Goal: Task Accomplishment & Management: Use online tool/utility

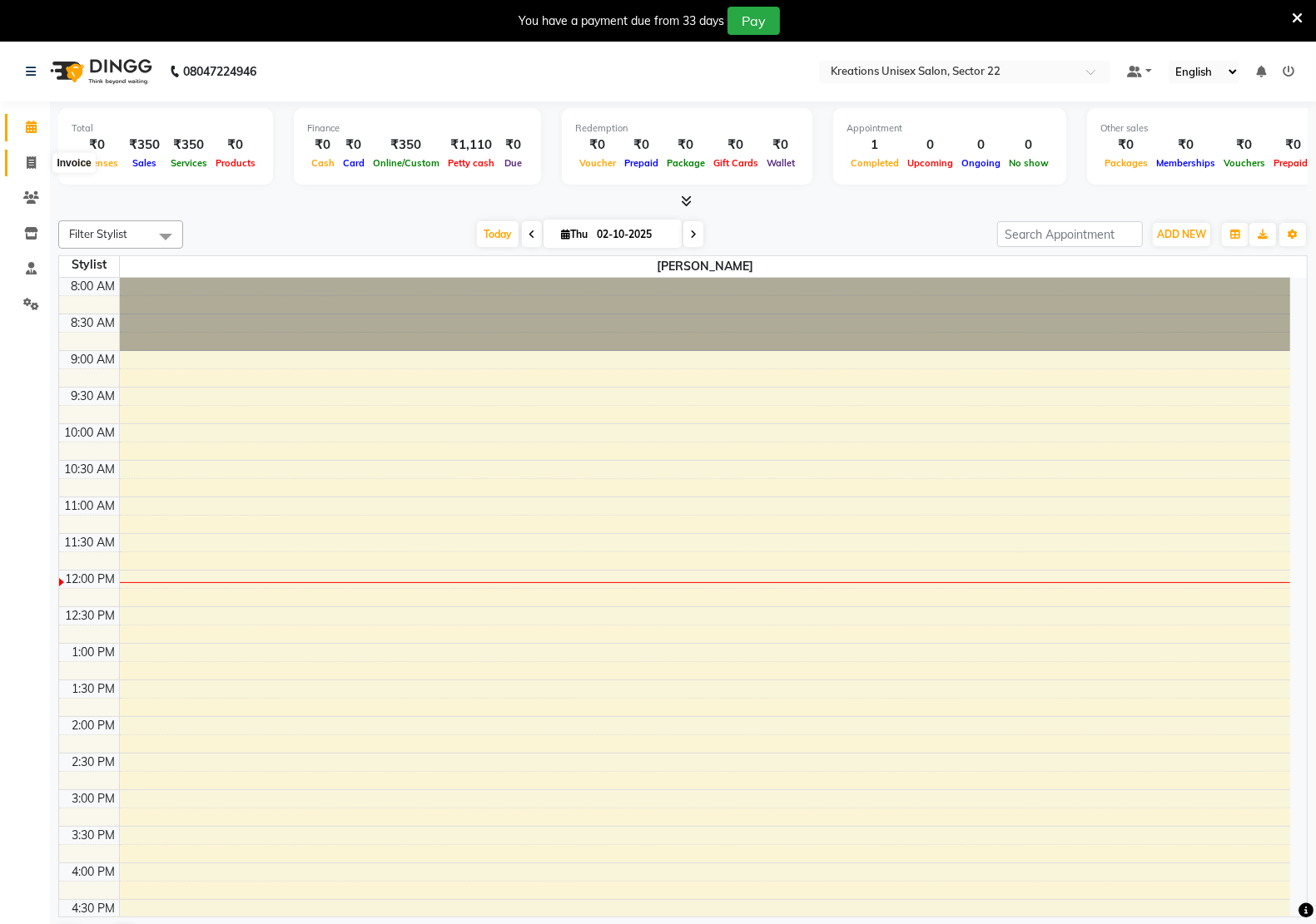
click at [27, 159] on icon at bounding box center [32, 162] width 9 height 12
select select "service"
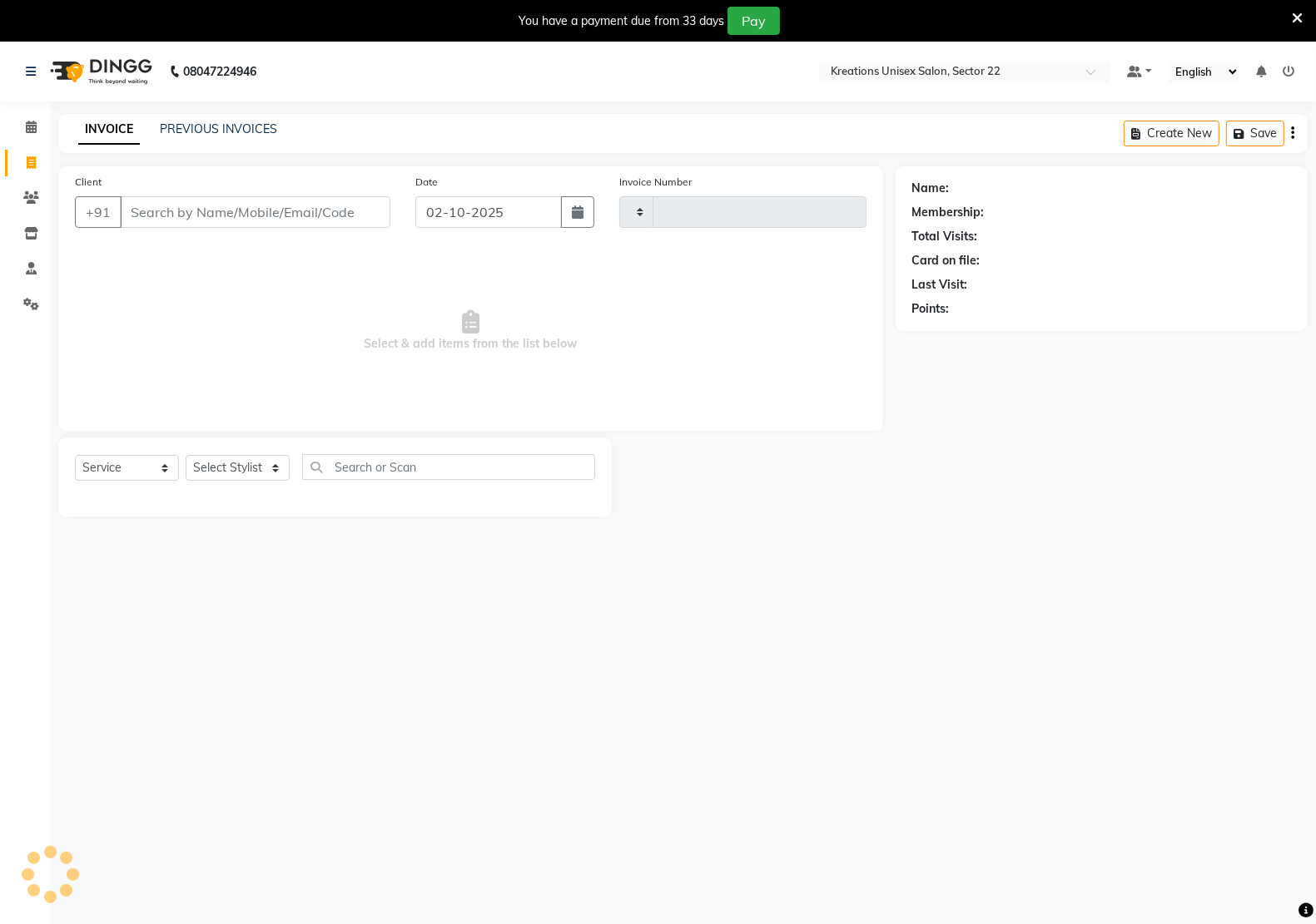
click at [167, 209] on input "Client" at bounding box center [255, 212] width 271 height 32
type input "3350"
select select "6170"
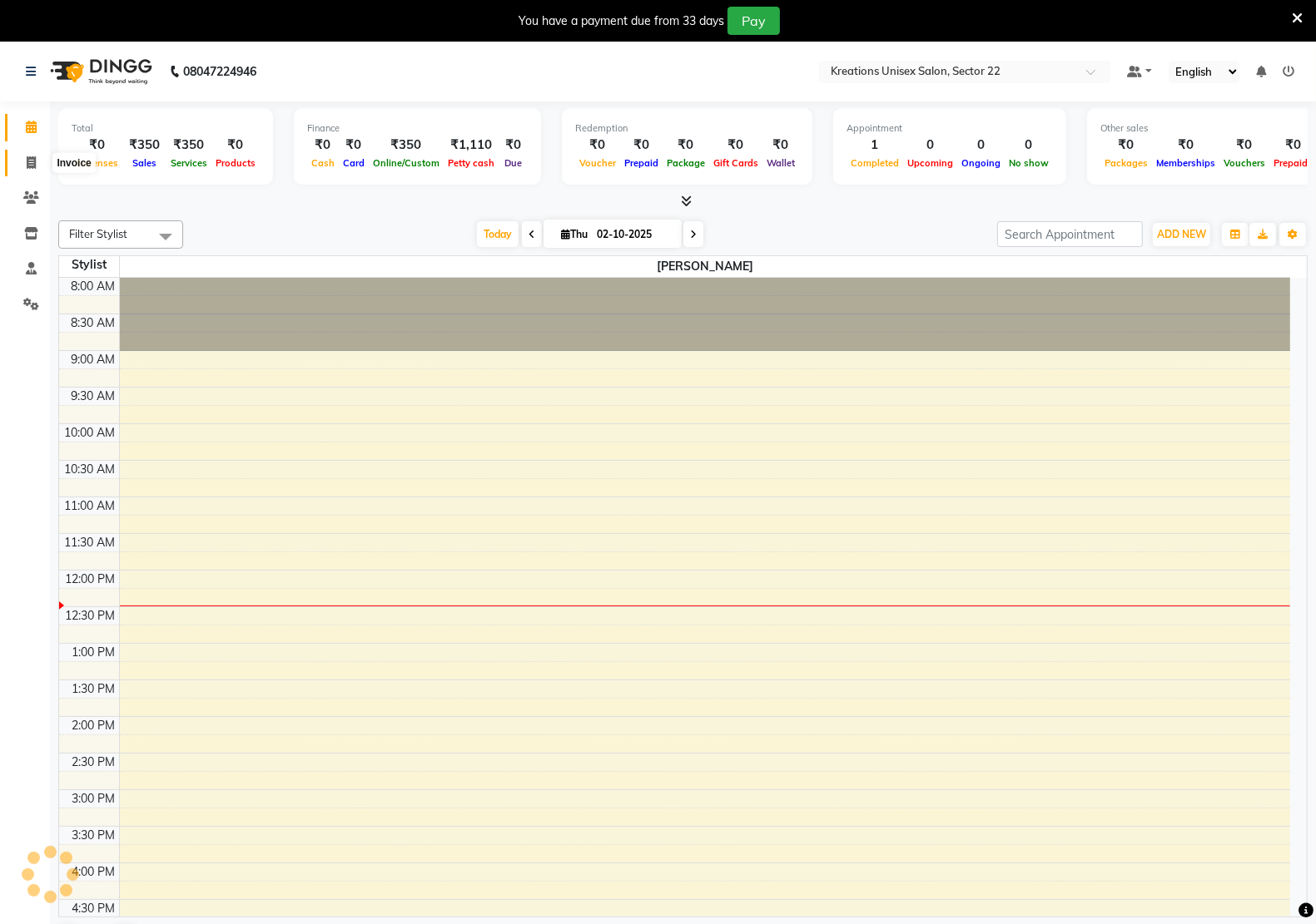
click at [25, 166] on span at bounding box center [31, 164] width 29 height 20
select select "service"
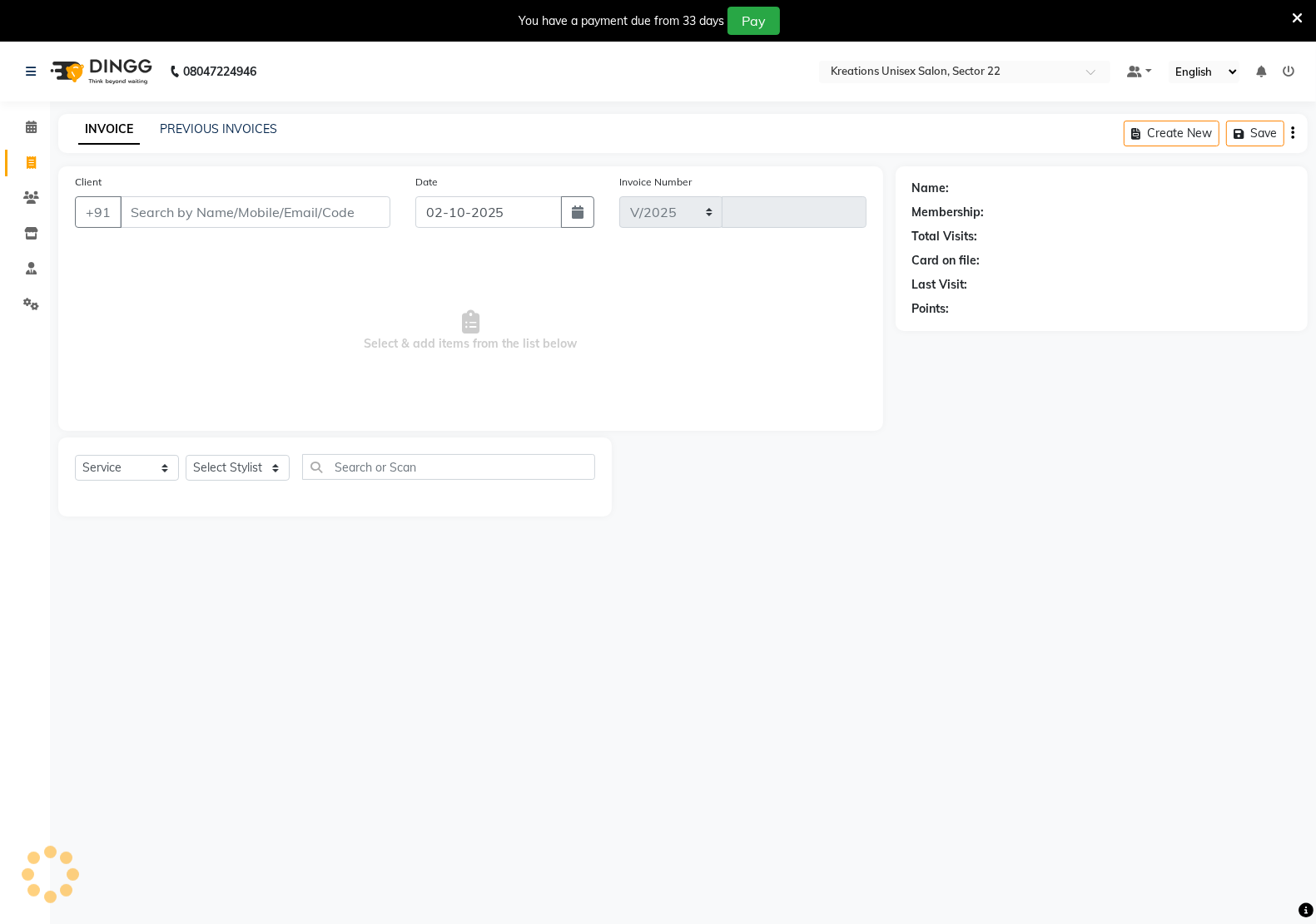
select select "6170"
type input "3350"
click at [218, 205] on input "Client" at bounding box center [255, 212] width 271 height 32
click at [222, 218] on input "Client" at bounding box center [255, 212] width 271 height 32
click at [258, 463] on select "Select Stylist [PERSON_NAME] Hidayat [PERSON_NAME] Manager [PERSON_NAME] [PERSO…" at bounding box center [238, 469] width 104 height 26
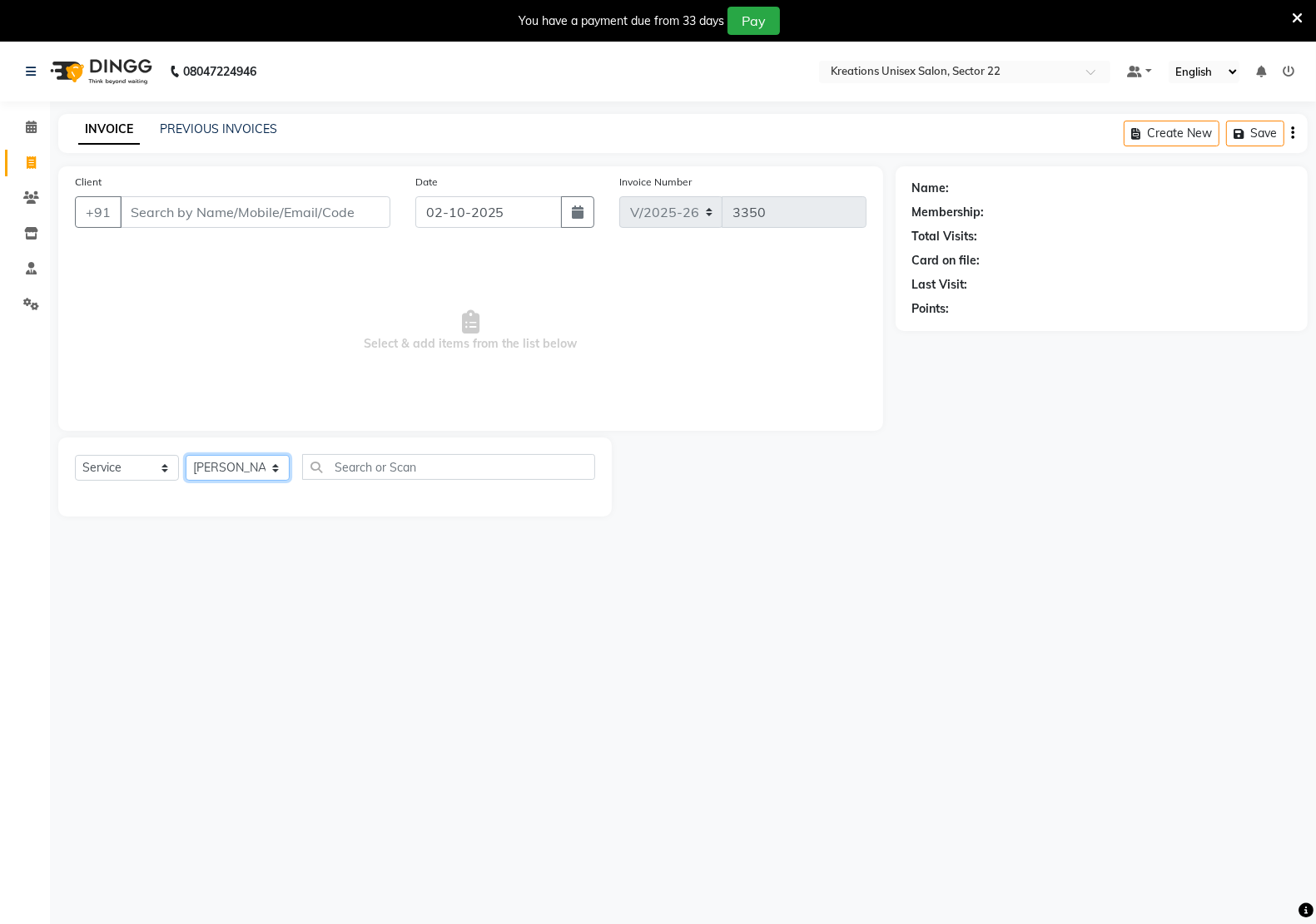
click at [186, 455] on select "Select Stylist [PERSON_NAME] Hidayat [PERSON_NAME] Manager [PERSON_NAME] [PERSO…" at bounding box center [238, 469] width 104 height 26
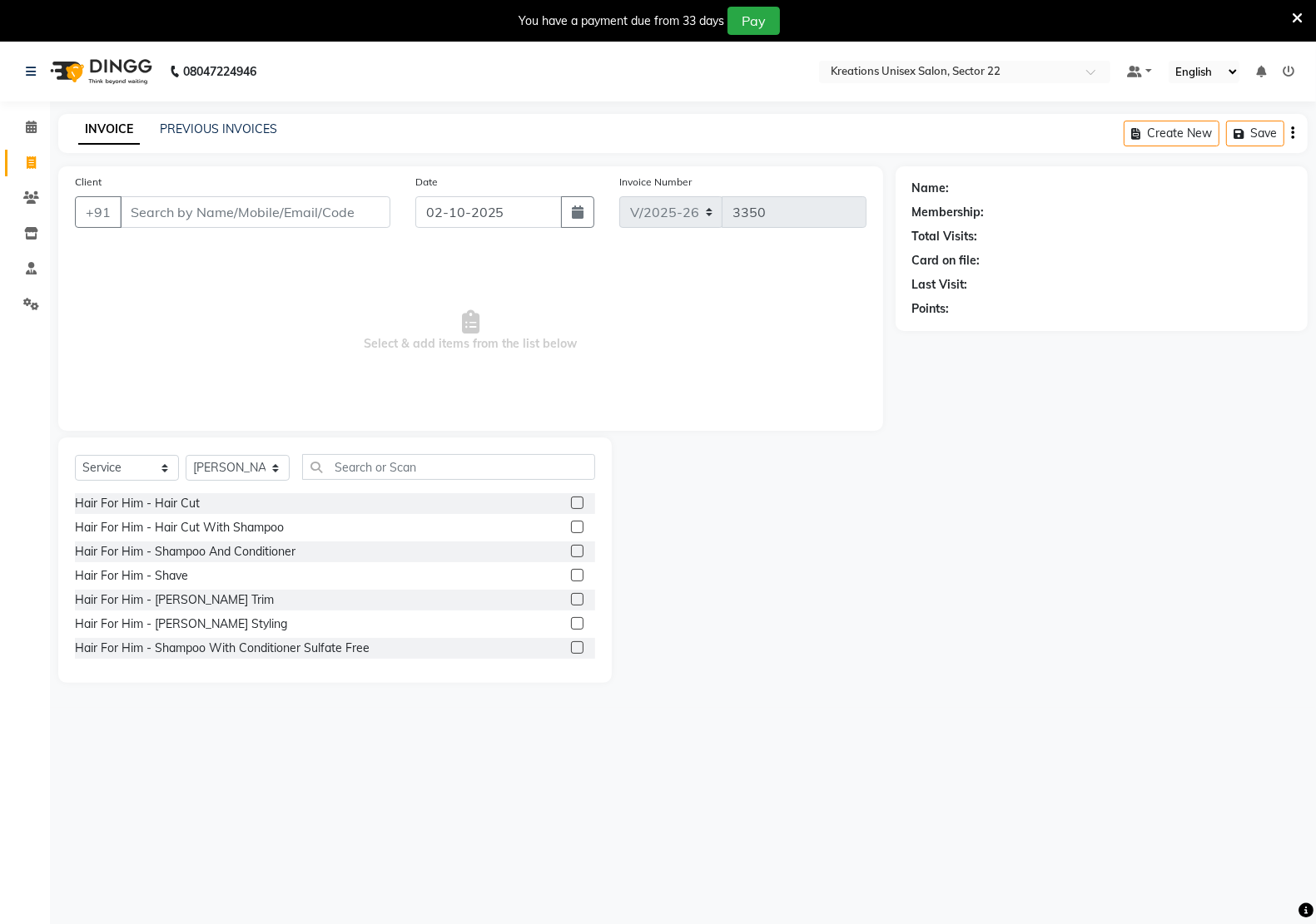
click at [248, 447] on div "Select Service Product Membership Package Voucher Prepaid Gift Card Select Styl…" at bounding box center [335, 561] width 553 height 245
click at [242, 463] on select "Select Stylist [PERSON_NAME] Hidayat [PERSON_NAME] Manager [PERSON_NAME] [PERSO…" at bounding box center [238, 469] width 104 height 26
select select "88231"
click at [186, 455] on select "Select Stylist [PERSON_NAME] Hidayat [PERSON_NAME] Manager [PERSON_NAME] [PERSO…" at bounding box center [238, 469] width 104 height 26
click at [123, 508] on div "Hair For Him - Hair Cut" at bounding box center [138, 503] width 125 height 18
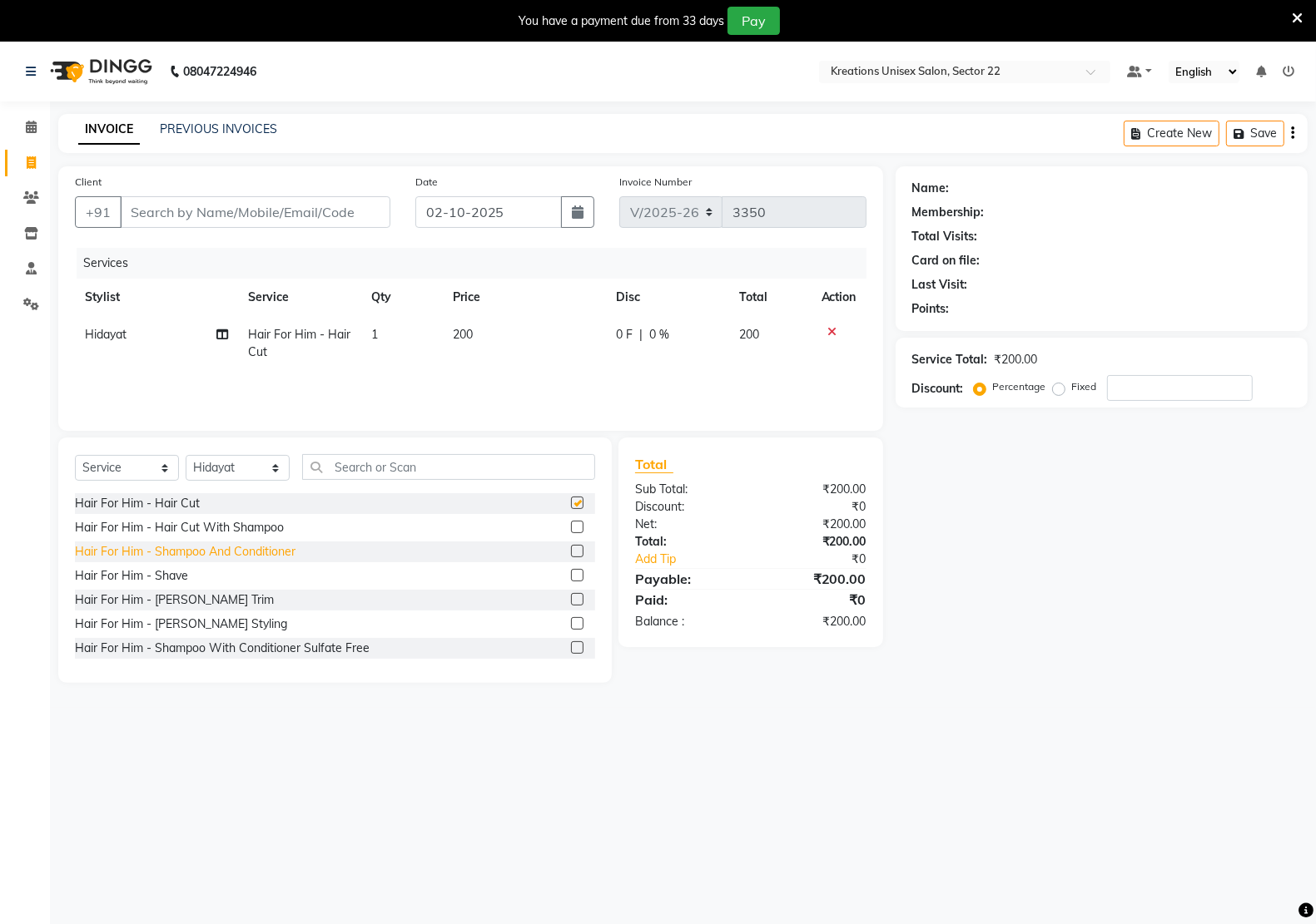
checkbox input "false"
click at [146, 615] on div "Hair For Him - [PERSON_NAME] Styling" at bounding box center [181, 624] width 212 height 18
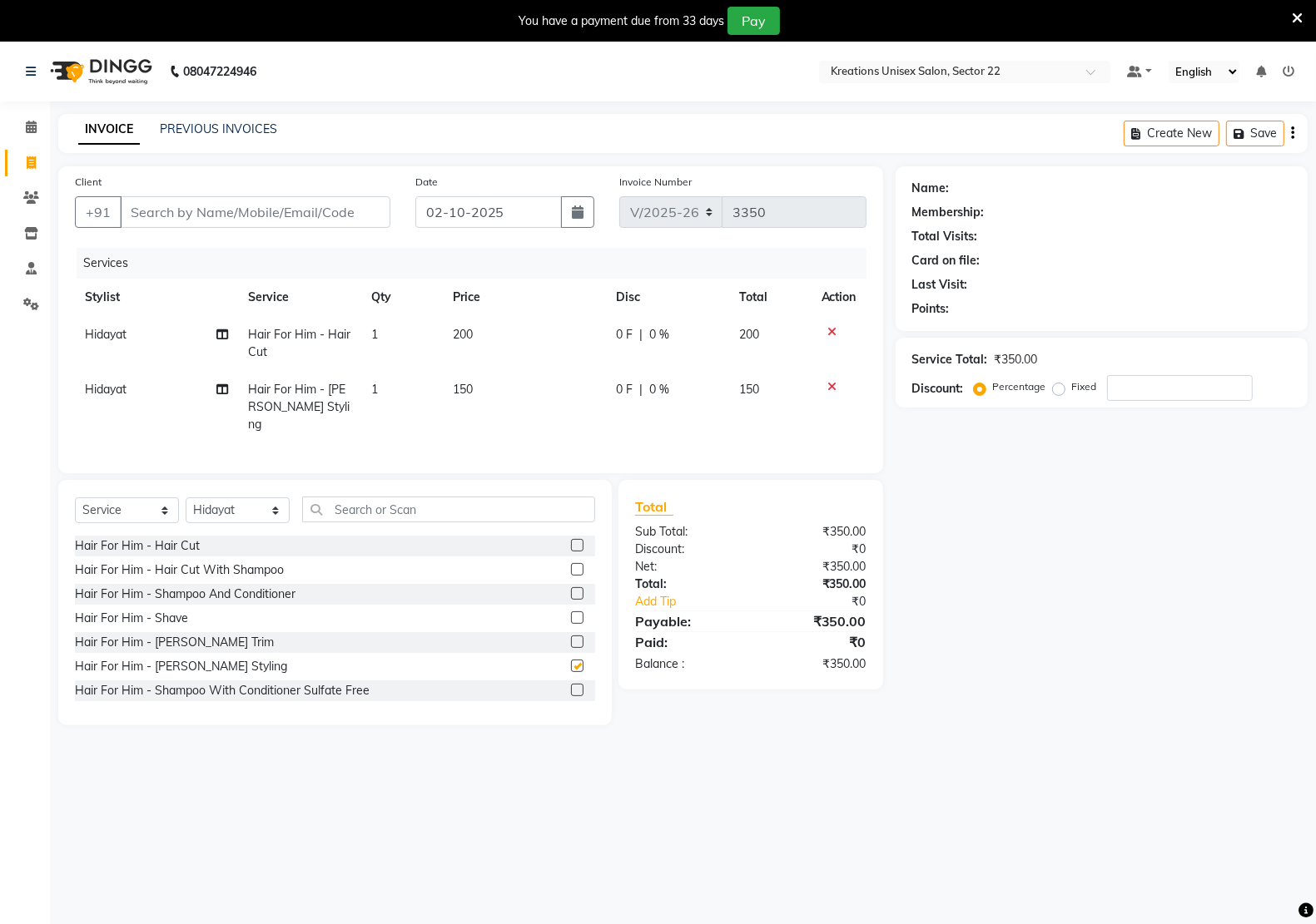
checkbox input "false"
click at [298, 218] on input "Client" at bounding box center [255, 212] width 271 height 32
click at [218, 221] on input "Client" at bounding box center [255, 212] width 271 height 32
type input "9"
type input "0"
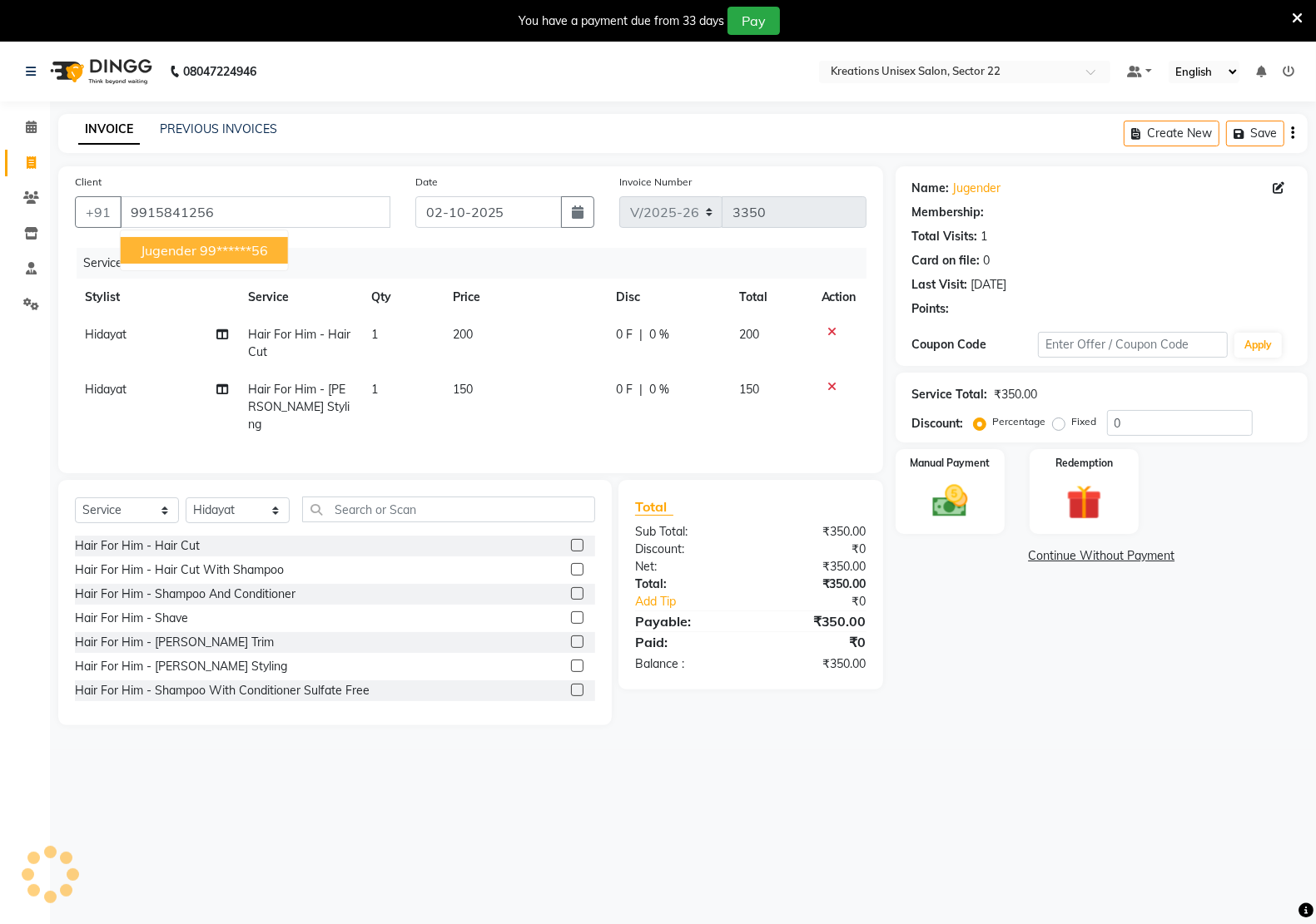
click at [280, 242] on button "jugender 99******56" at bounding box center [205, 250] width 167 height 27
type input "99******56"
click at [946, 482] on img at bounding box center [950, 500] width 60 height 42
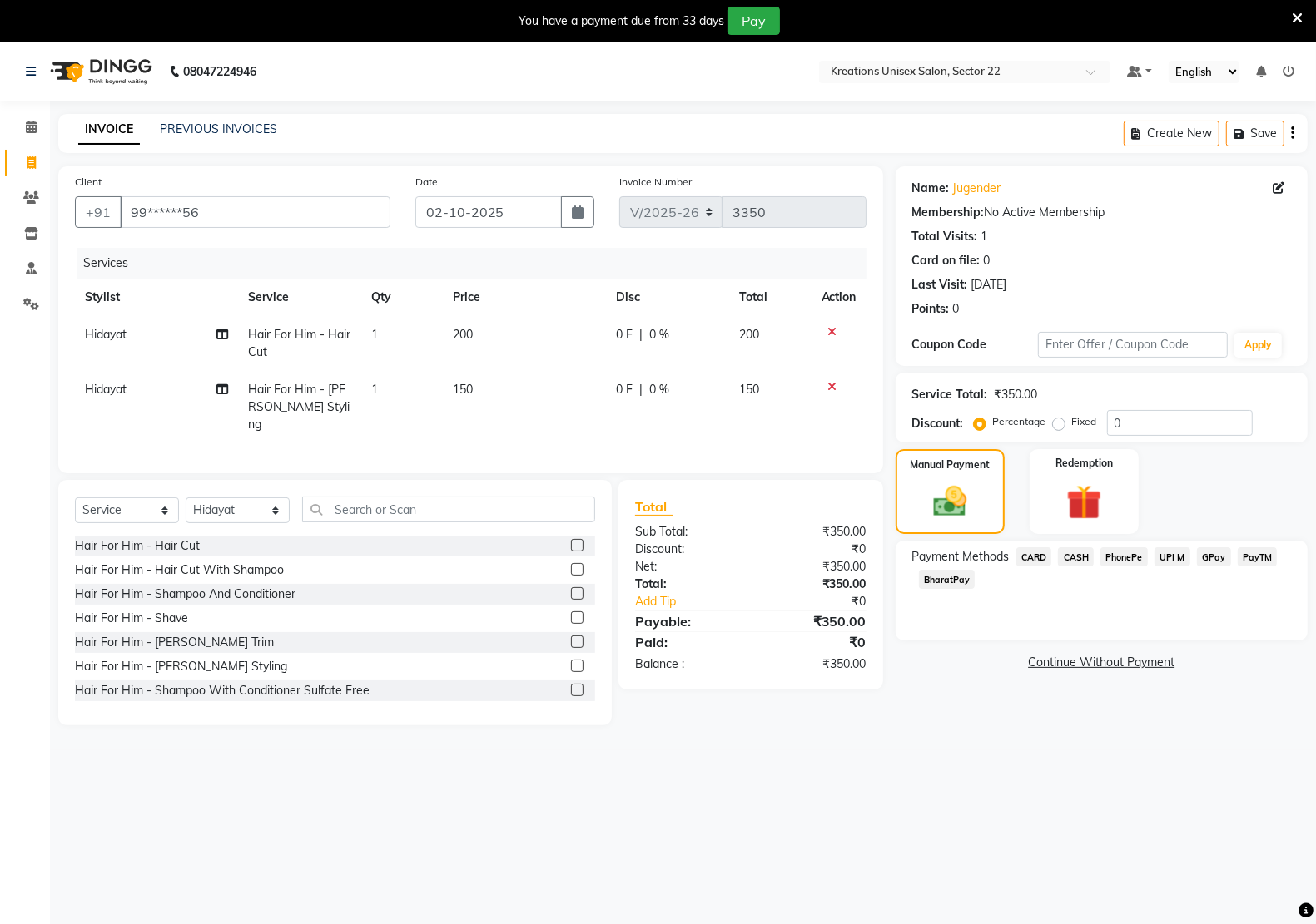
click at [1248, 561] on span "PayTM" at bounding box center [1257, 557] width 40 height 20
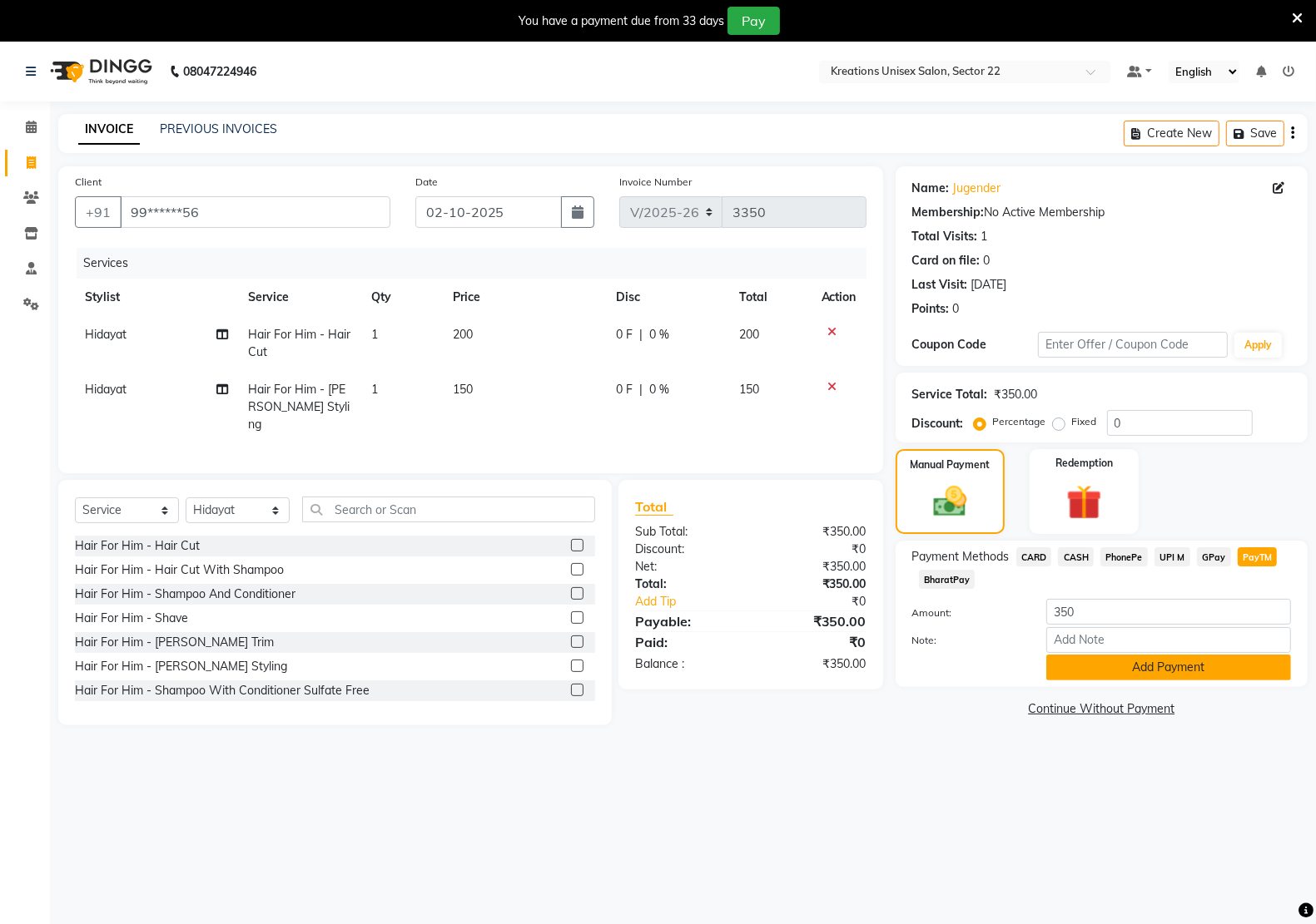
click at [1067, 675] on button "Add Payment" at bounding box center [1168, 667] width 245 height 26
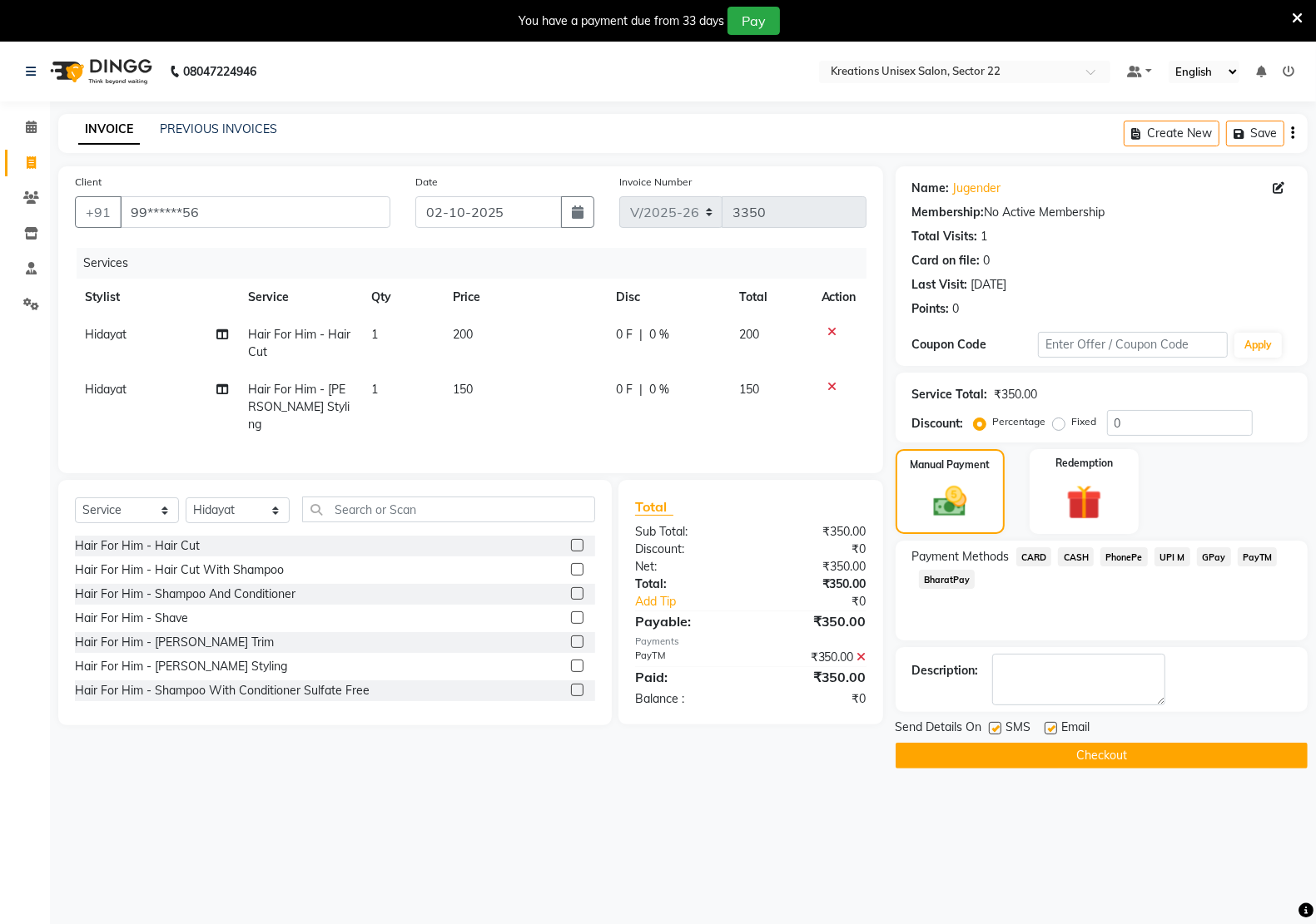
click at [1046, 726] on label at bounding box center [1050, 728] width 12 height 12
click at [1046, 726] on input "checkbox" at bounding box center [1050, 730] width 11 height 11
checkbox input "false"
click at [990, 733] on label at bounding box center [994, 728] width 12 height 12
click at [990, 733] on input "checkbox" at bounding box center [994, 730] width 11 height 11
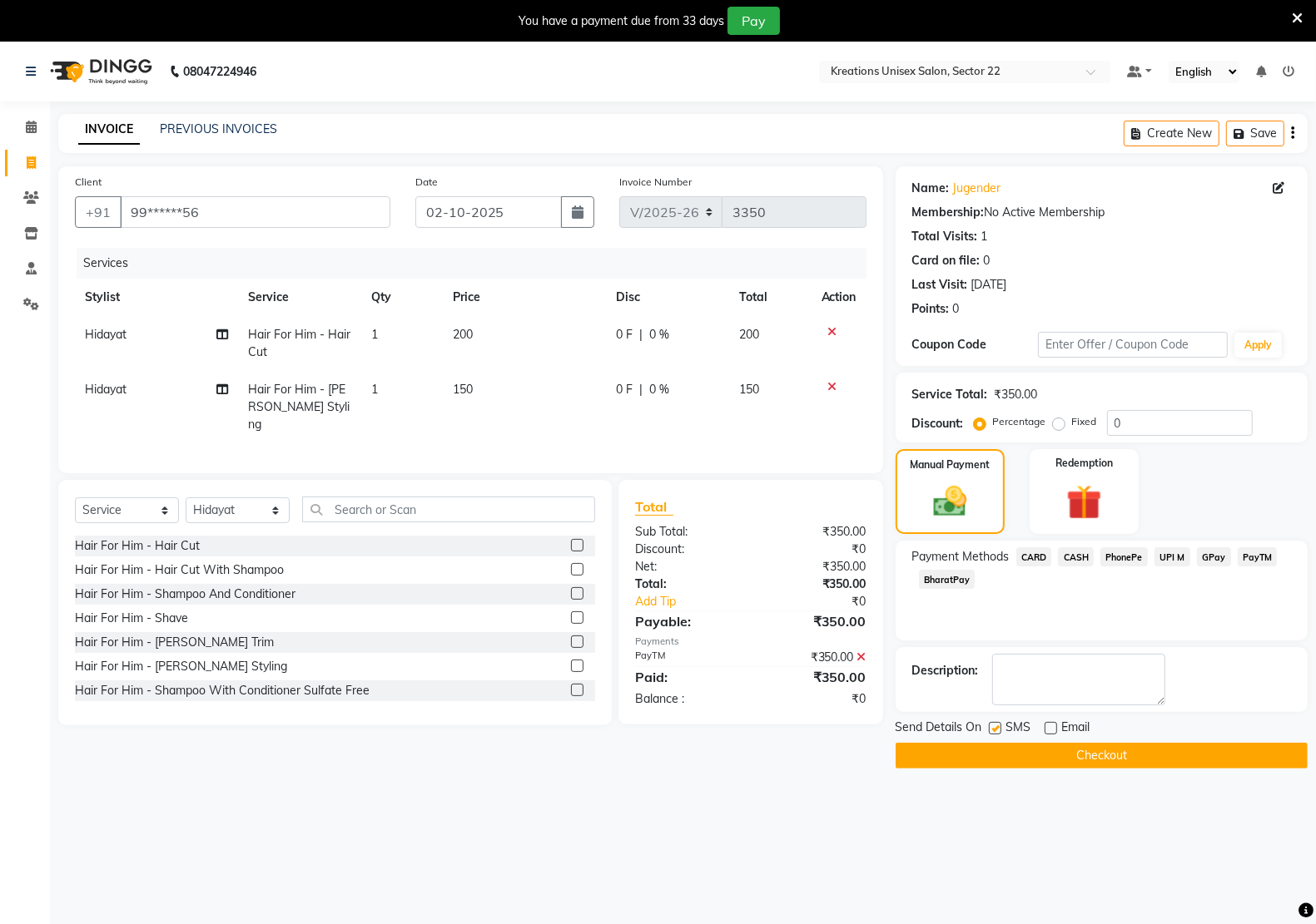
checkbox input "false"
click at [990, 765] on button "Checkout" at bounding box center [1101, 756] width 412 height 26
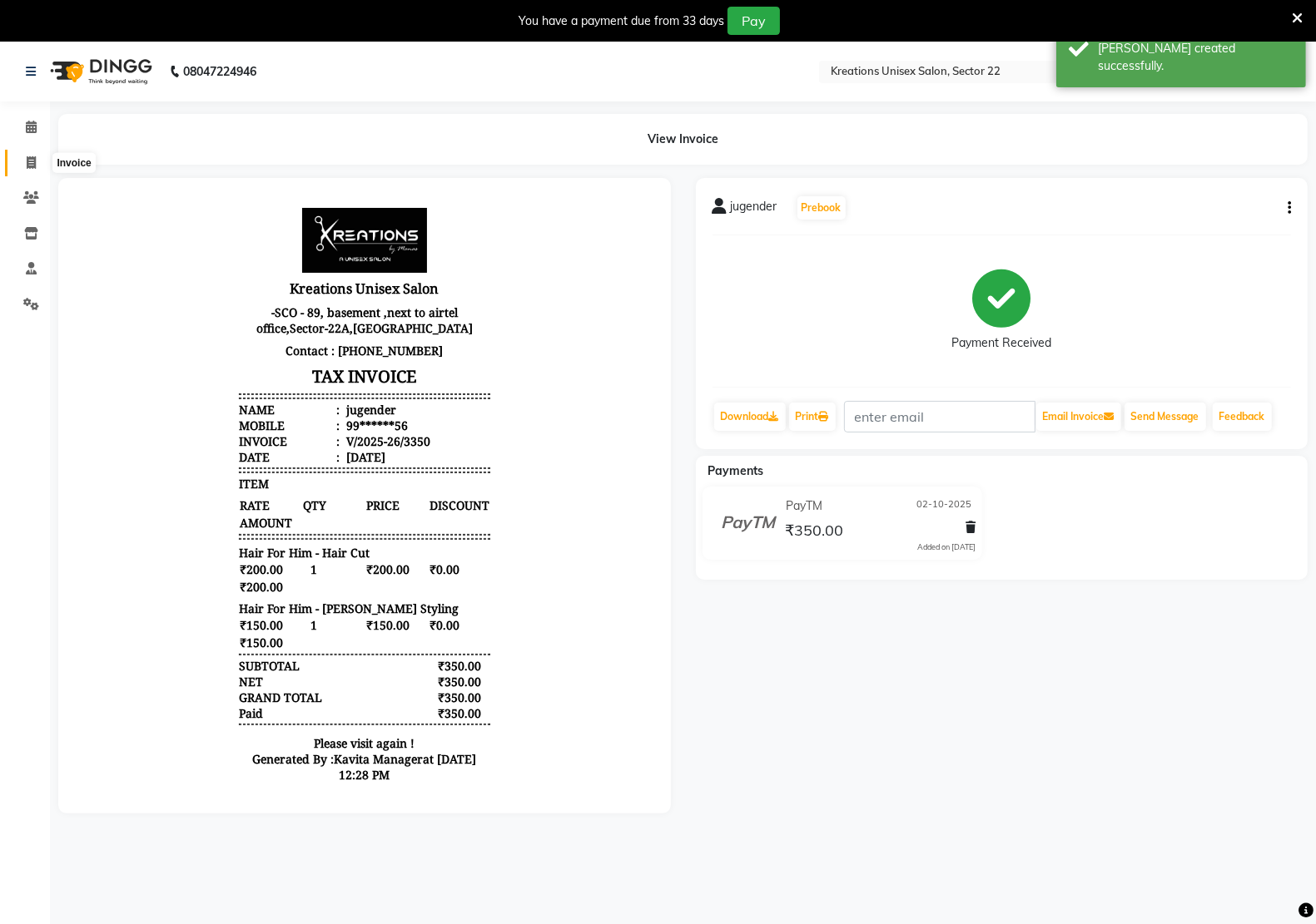
click at [34, 156] on icon at bounding box center [32, 162] width 9 height 12
select select "6170"
select select "service"
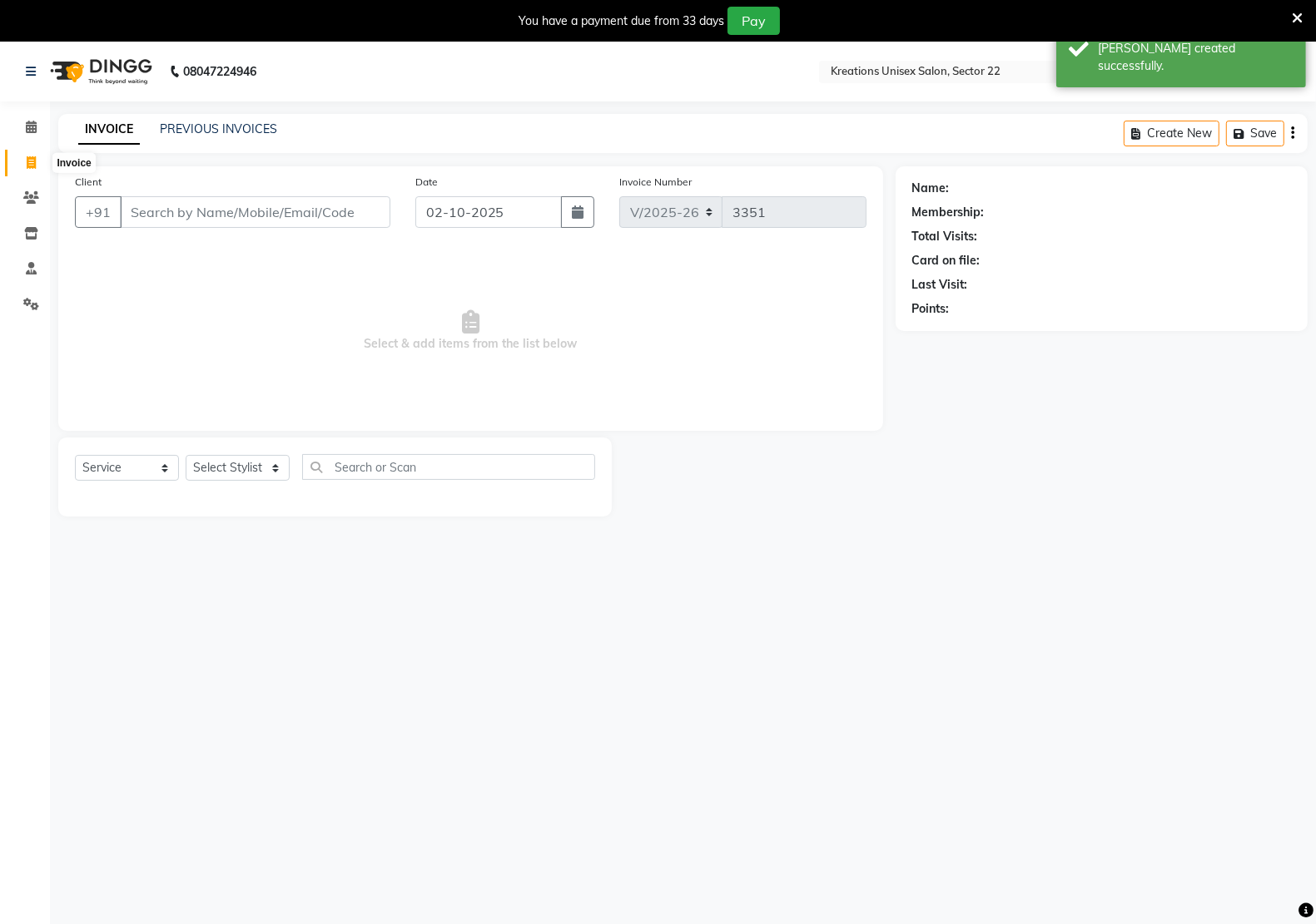
click at [22, 156] on span at bounding box center [31, 164] width 29 height 20
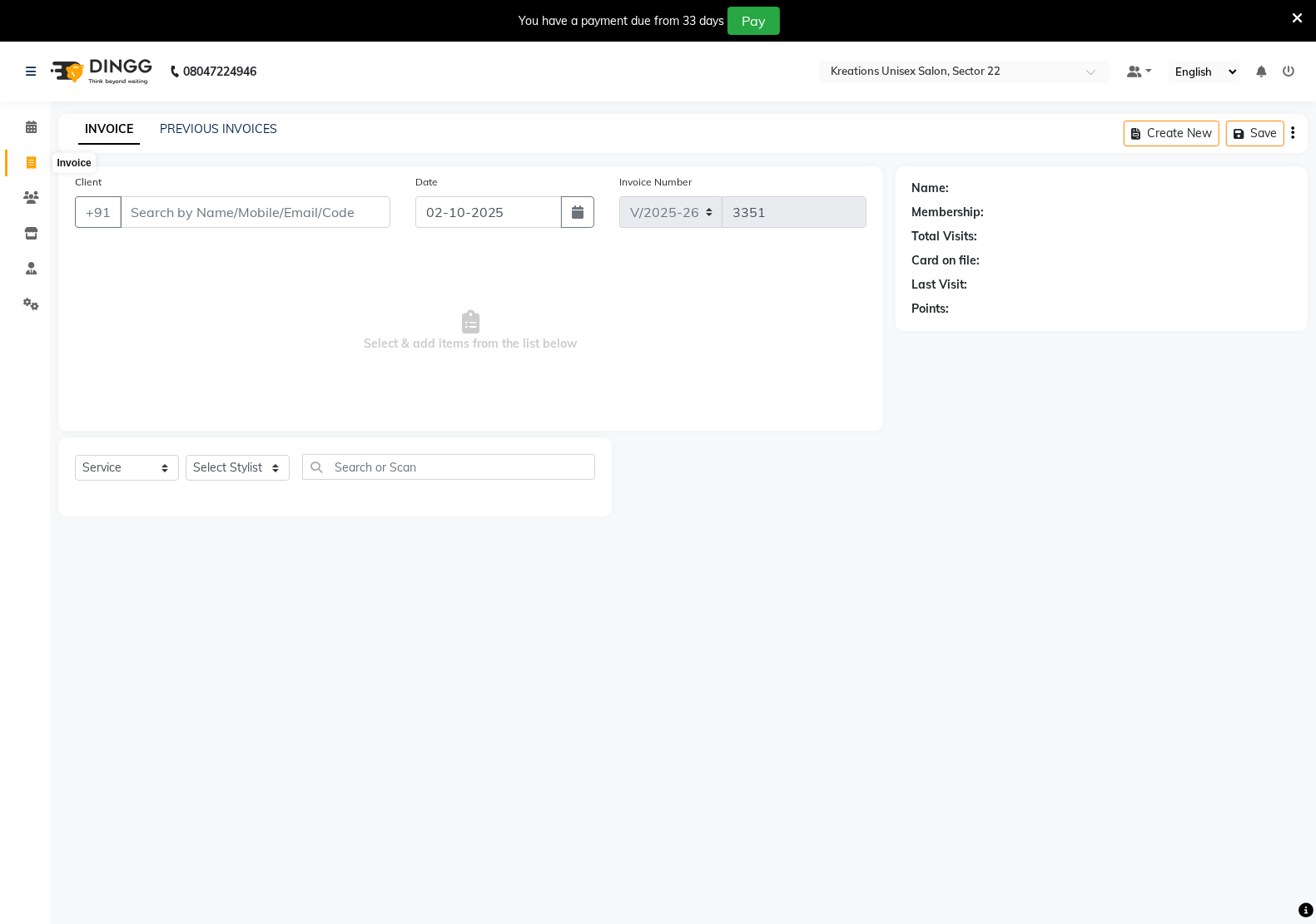
select select "6170"
select select "service"
click at [184, 123] on link "PREVIOUS INVOICES" at bounding box center [219, 129] width 117 height 15
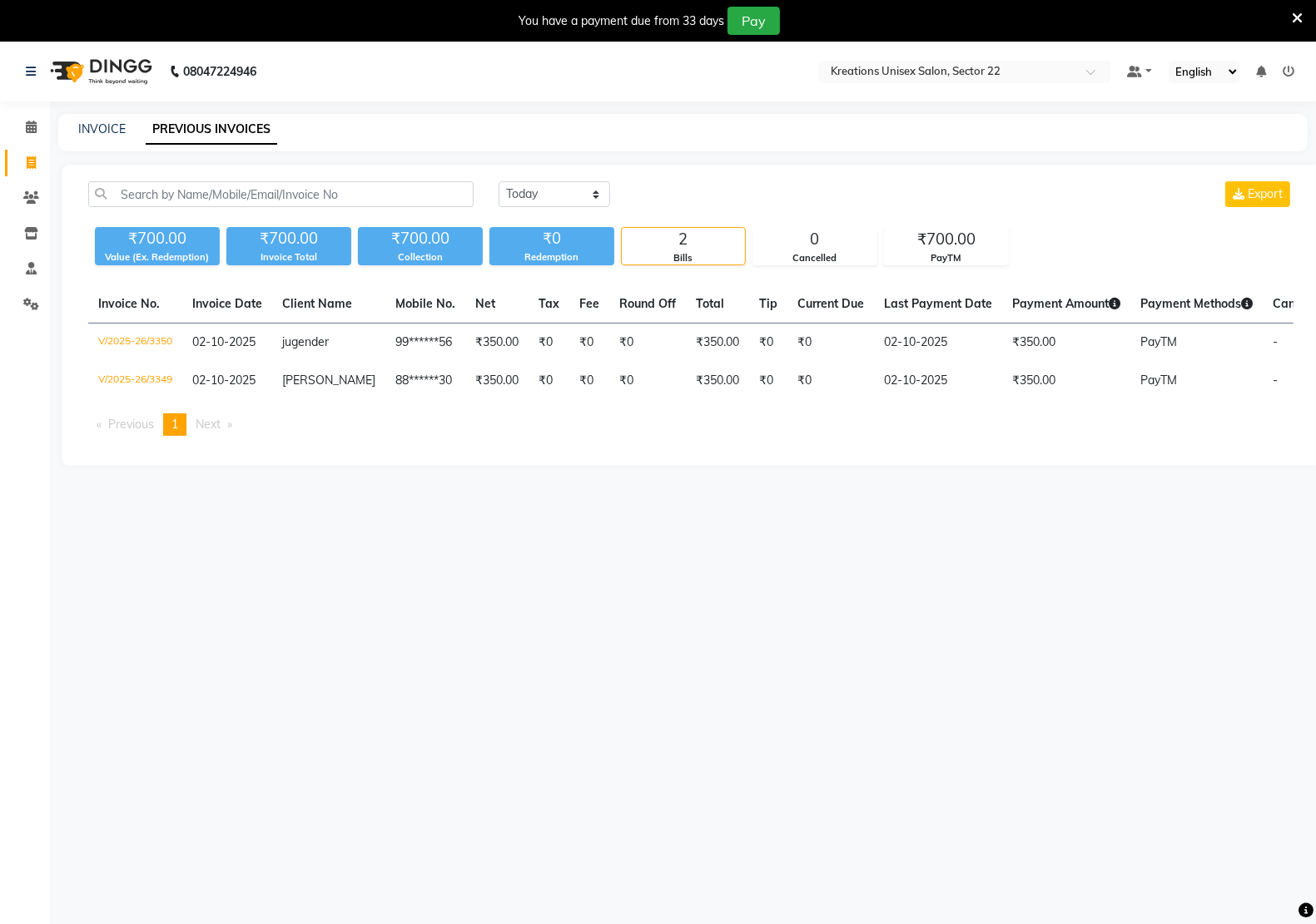
click at [171, 436] on li "You're on page 1" at bounding box center [174, 425] width 23 height 22
click at [99, 143] on div "INVOICE PREVIOUS INVOICES" at bounding box center [683, 133] width 1249 height 37
click at [101, 127] on link "INVOICE" at bounding box center [101, 129] width 47 height 15
select select "service"
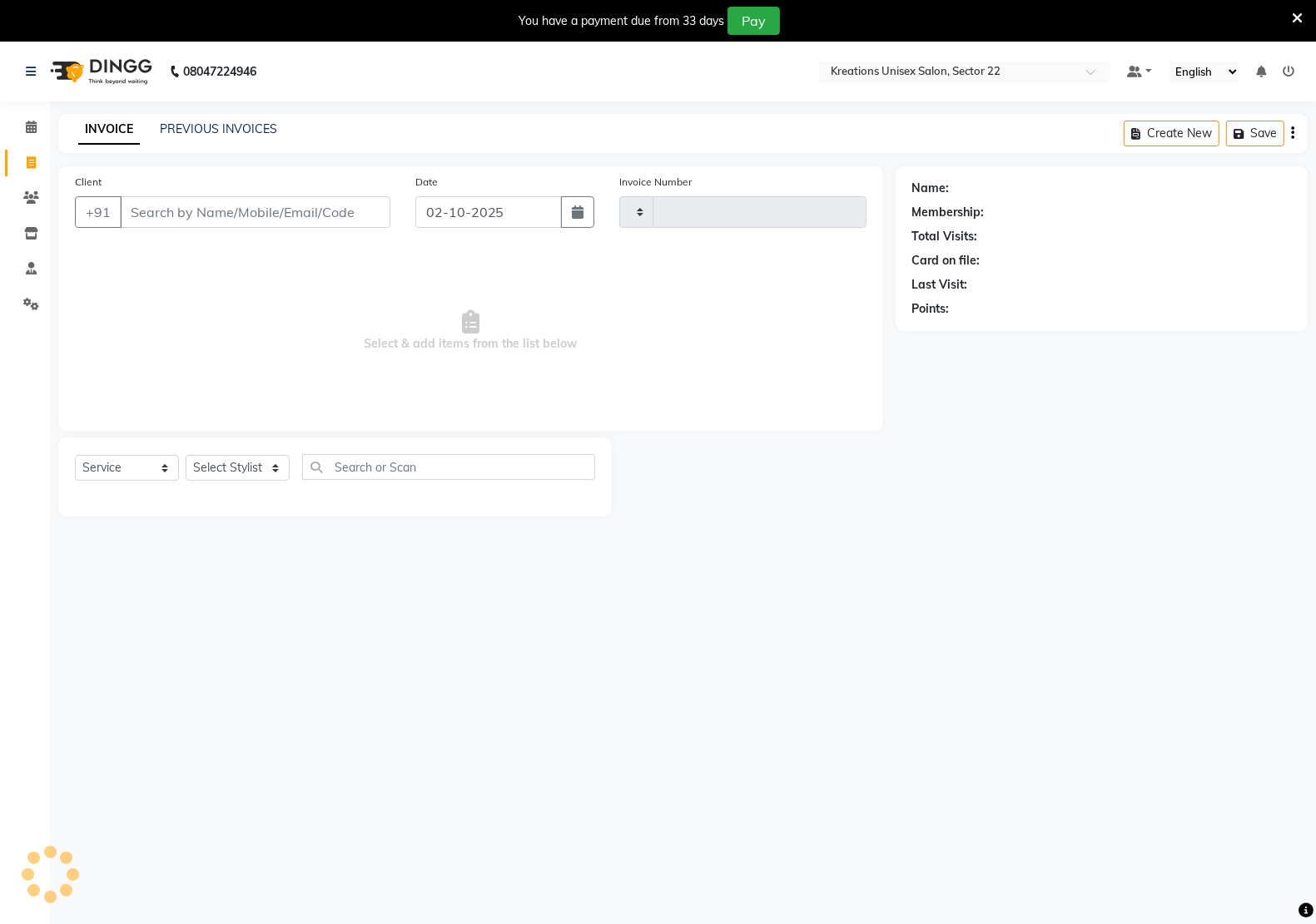
type input "3351"
select select "6170"
click at [218, 209] on input "Client" at bounding box center [255, 212] width 271 height 32
click at [205, 121] on div "PREVIOUS INVOICES" at bounding box center [219, 129] width 117 height 18
click at [262, 134] on link "PREVIOUS INVOICES" at bounding box center [219, 129] width 117 height 15
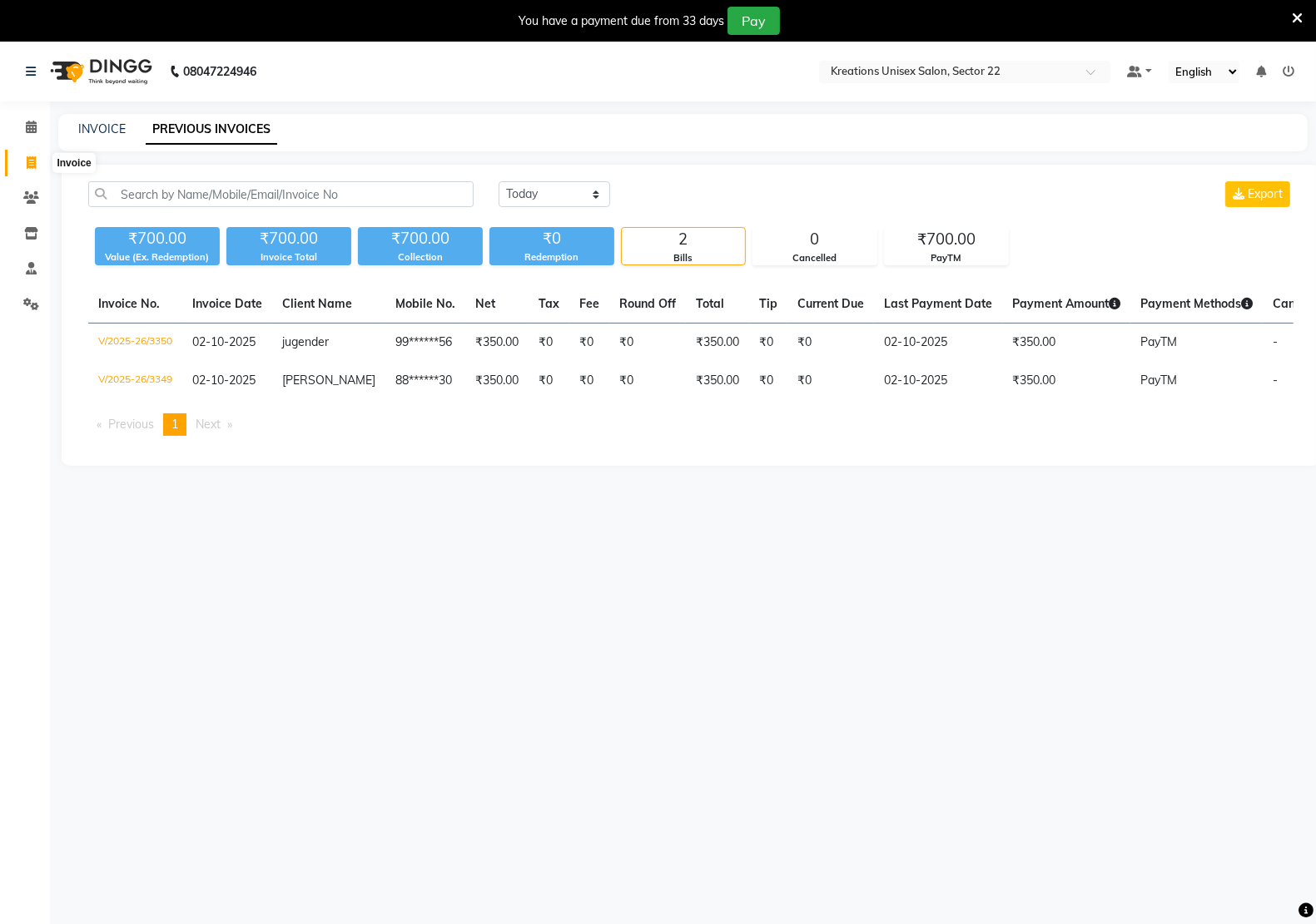
click at [23, 161] on span at bounding box center [31, 164] width 29 height 20
select select "service"
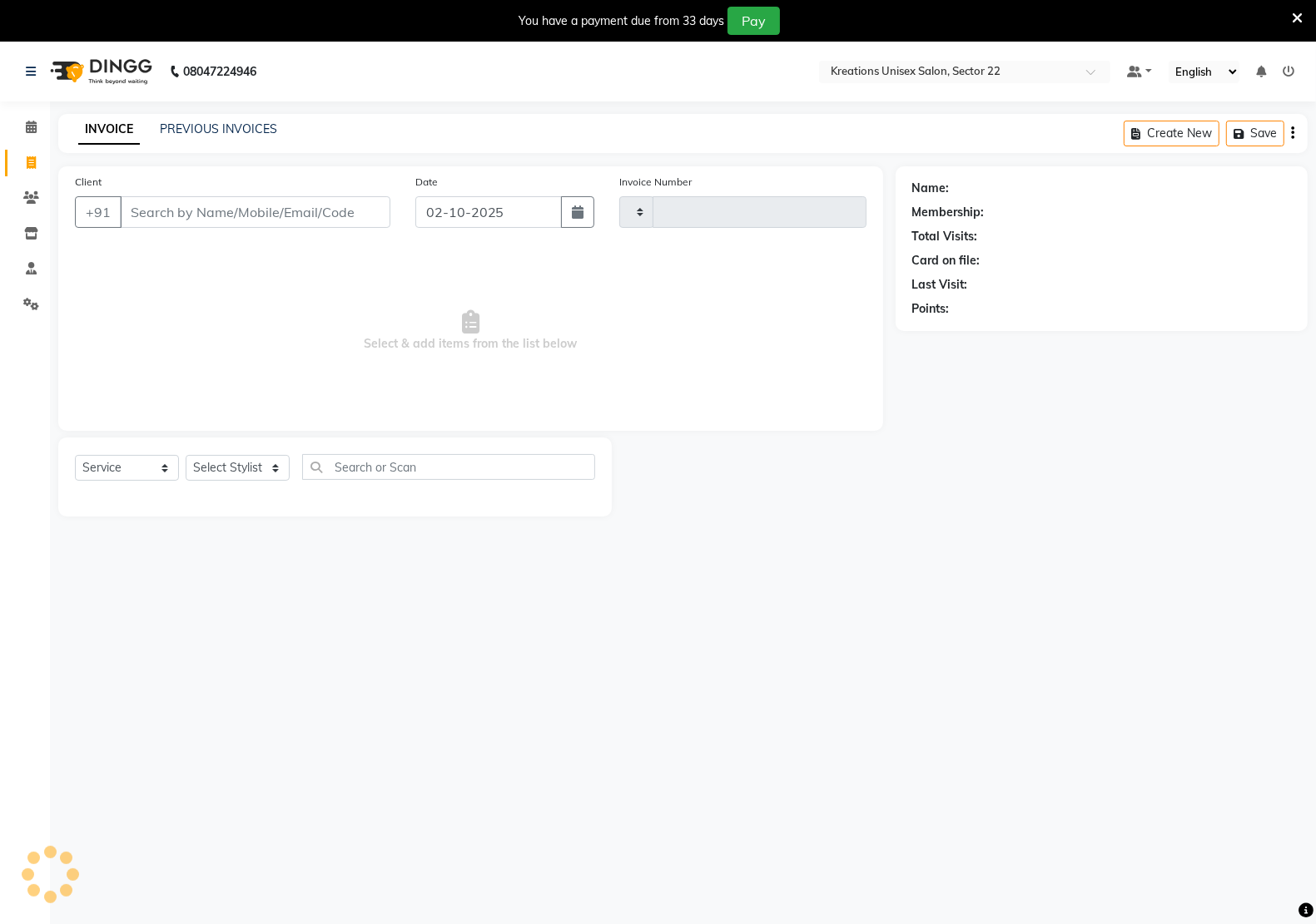
type input "3351"
select select "6170"
click at [187, 225] on input "Client" at bounding box center [255, 212] width 271 height 32
click at [14, 161] on link "Invoice" at bounding box center [24, 164] width 40 height 28
select select "service"
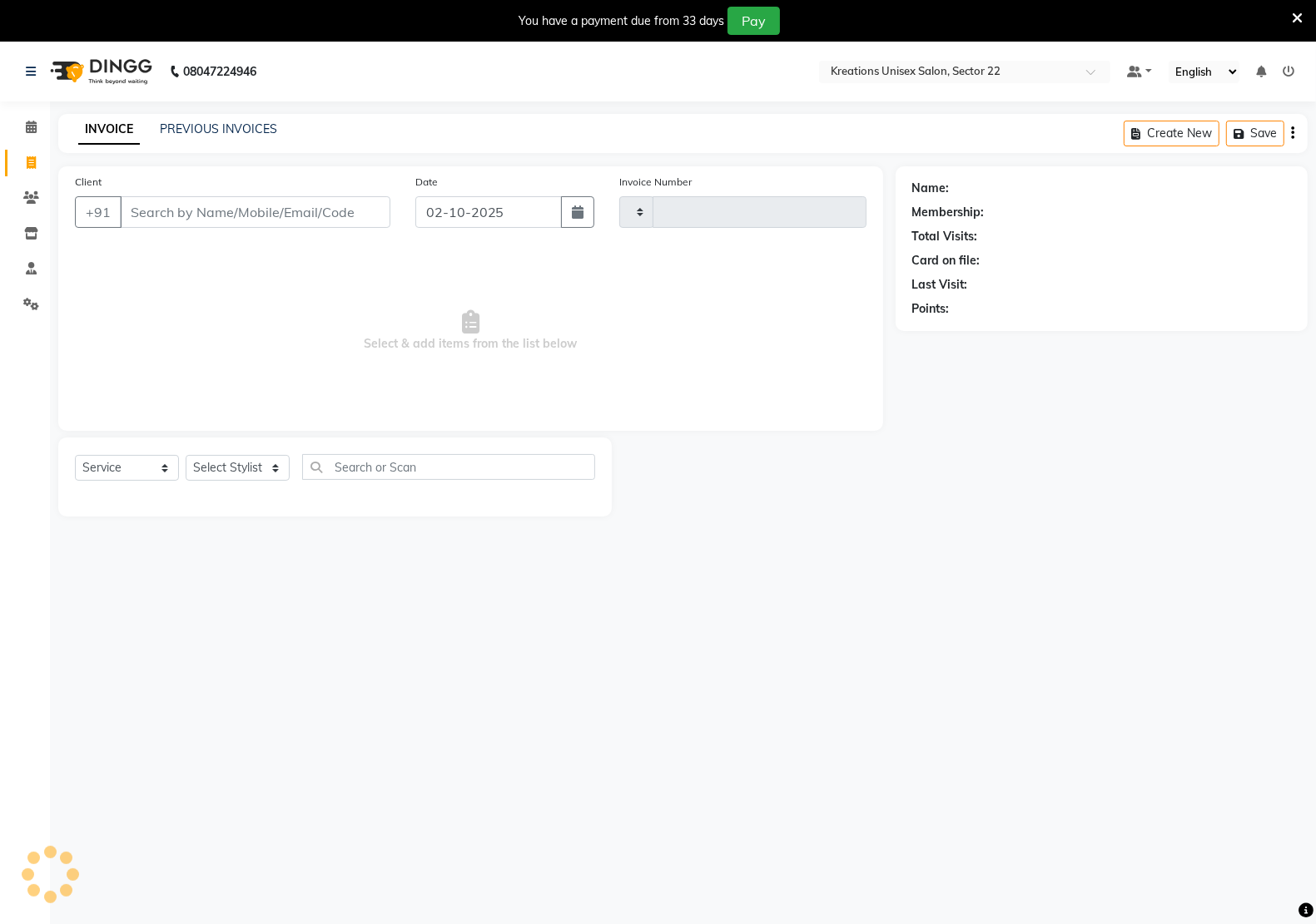
type input "3351"
select select "6170"
select select "service"
